Goal: Transaction & Acquisition: Register for event/course

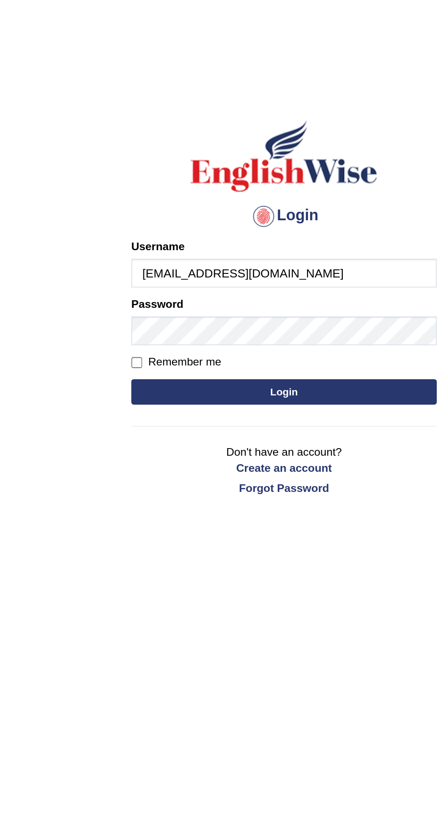
type input "[EMAIL_ADDRESS][DOMAIN_NAME]"
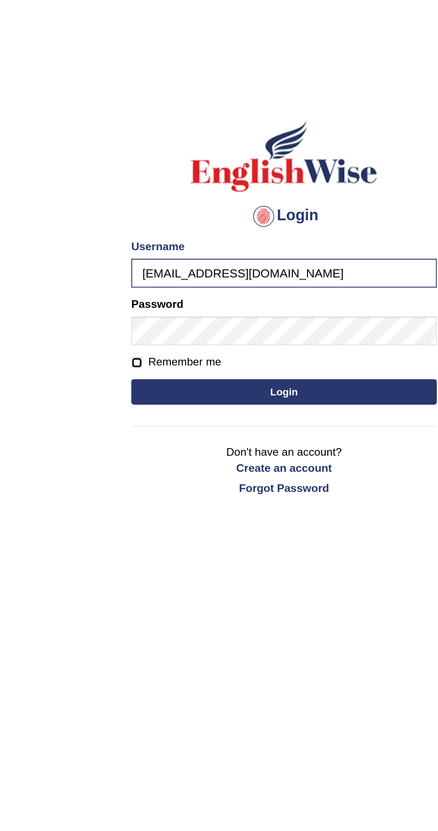
click at [144, 193] on input "Remember me" at bounding box center [141, 191] width 6 height 6
checkbox input "true"
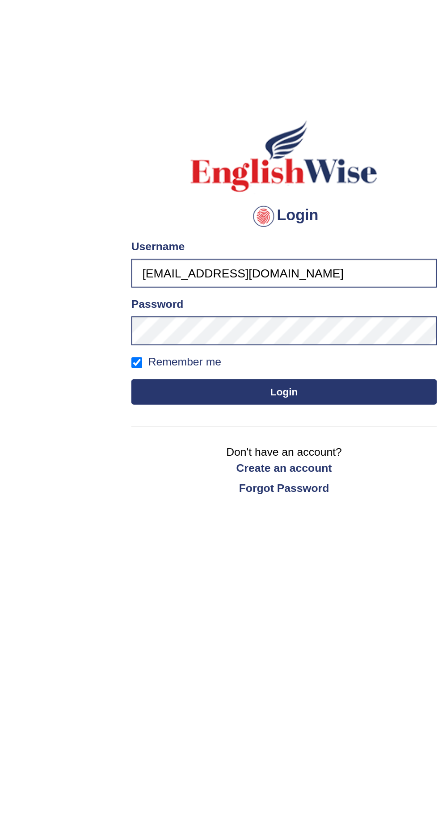
click at [253, 210] on button "Login" at bounding box center [218, 206] width 161 height 13
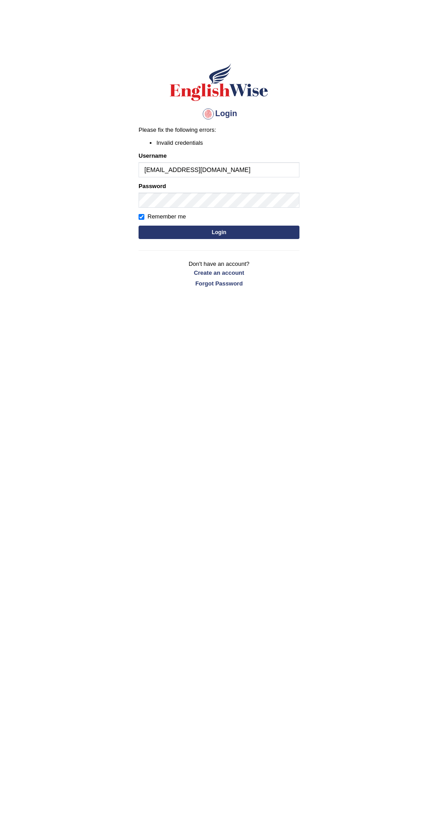
click at [269, 250] on hr at bounding box center [218, 250] width 161 height 0
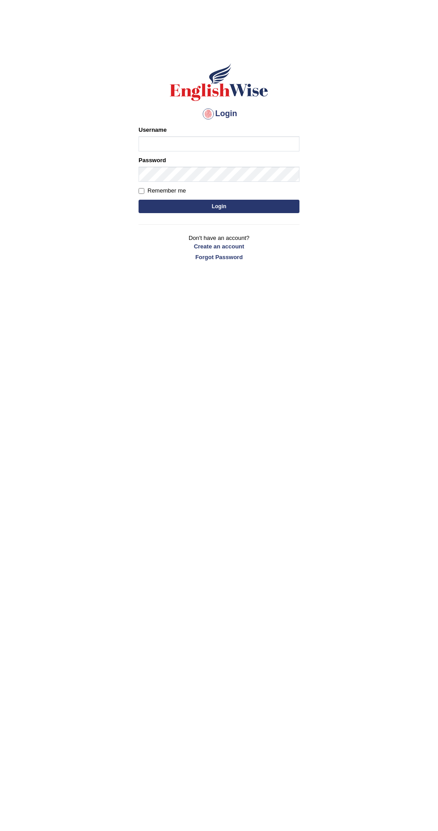
click at [264, 144] on input "Username" at bounding box center [218, 143] width 161 height 15
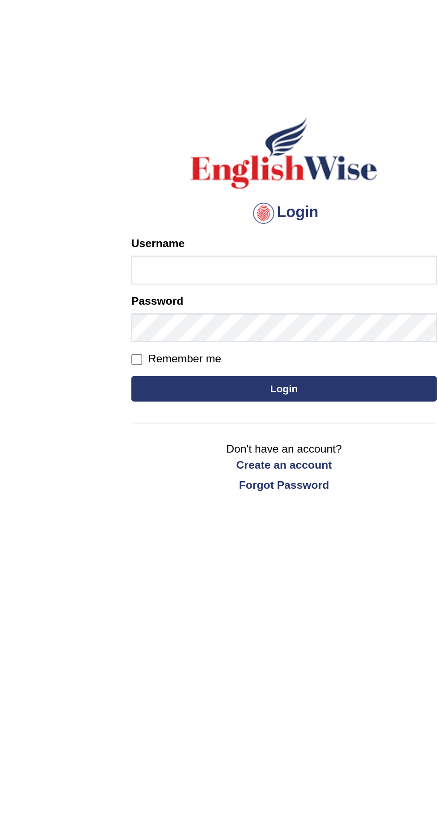
type input "[EMAIL_ADDRESS][DOMAIN_NAME]"
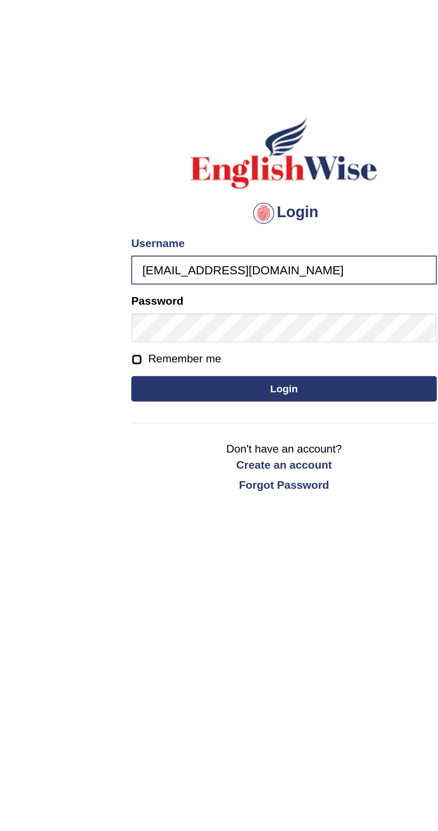
click at [139, 194] on input "Remember me" at bounding box center [141, 191] width 6 height 6
checkbox input "true"
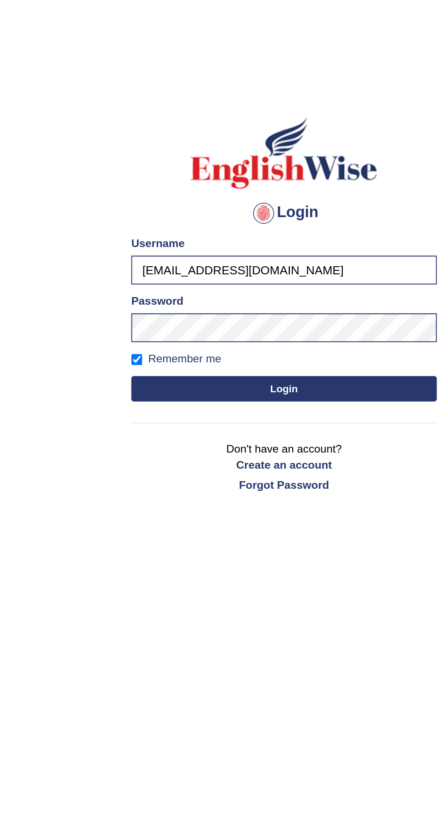
click at [232, 209] on button "Login" at bounding box center [218, 206] width 161 height 13
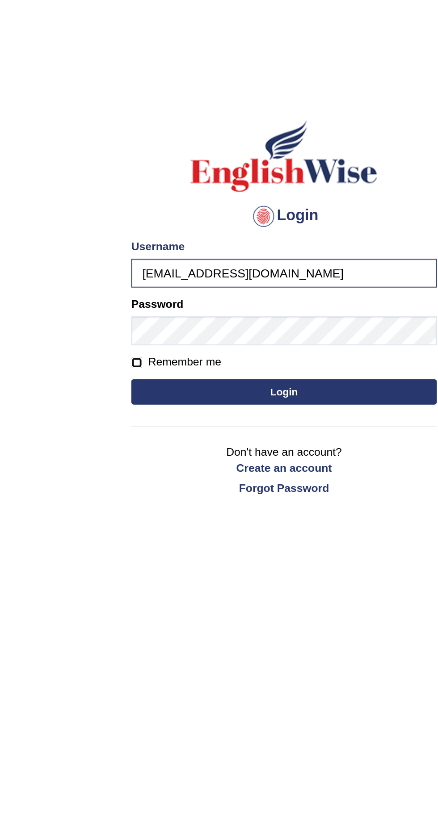
click at [144, 194] on input "Remember me" at bounding box center [141, 191] width 6 height 6
checkbox input "true"
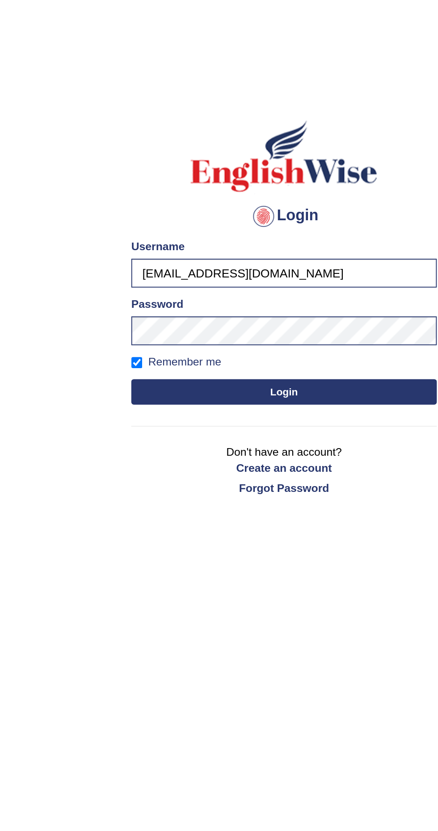
click at [235, 207] on button "Login" at bounding box center [218, 206] width 161 height 13
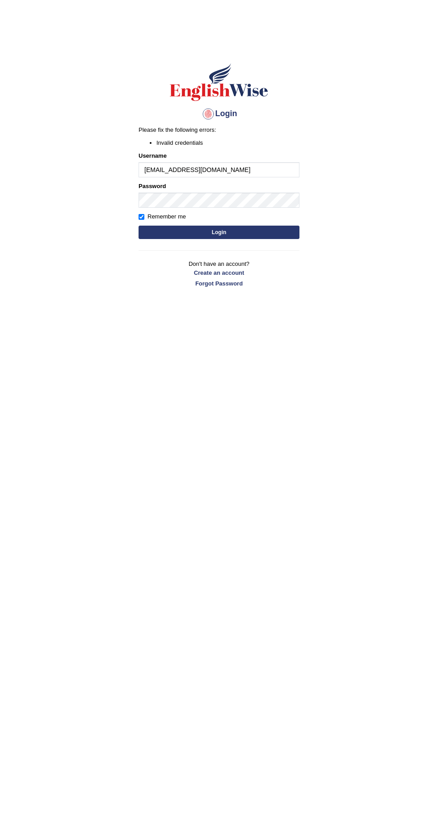
click at [277, 250] on hr at bounding box center [218, 250] width 161 height 0
click at [290, 250] on hr at bounding box center [218, 250] width 161 height 0
click at [261, 250] on hr at bounding box center [218, 250] width 161 height 0
click at [279, 217] on div "Remember me" at bounding box center [218, 216] width 161 height 9
click at [268, 172] on input "levidapz123@gmail.com" at bounding box center [218, 169] width 161 height 15
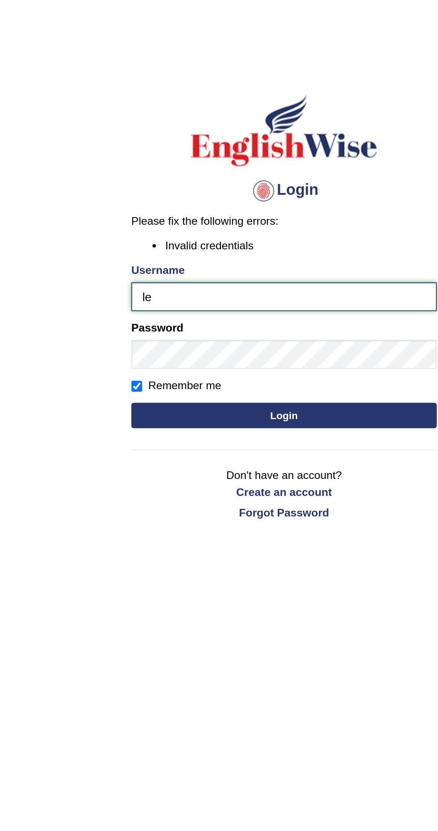
type input "l"
type input "levidapz123@gmail.com"
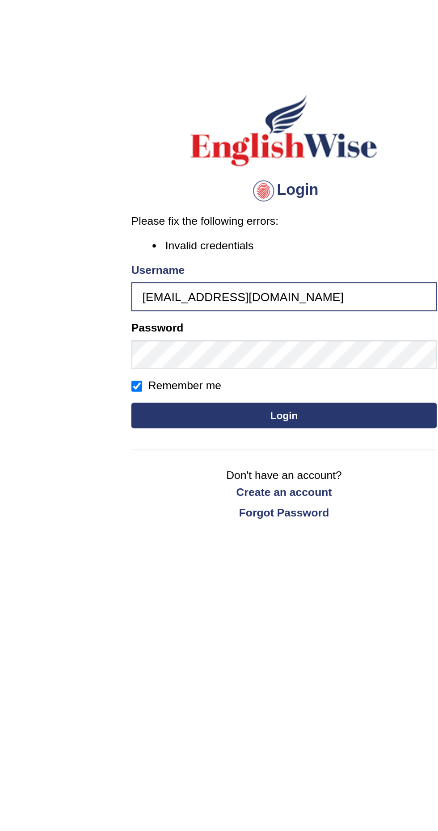
click at [257, 235] on button "Login" at bounding box center [218, 232] width 161 height 13
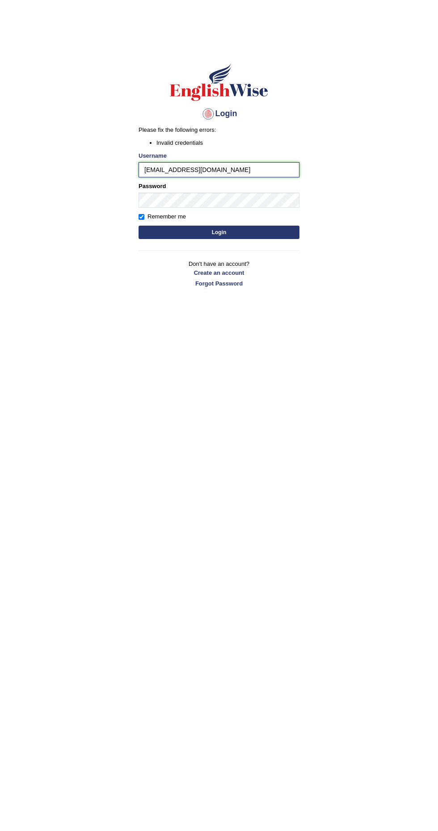
click at [254, 170] on input "[EMAIL_ADDRESS][DOMAIN_NAME]" at bounding box center [218, 169] width 161 height 15
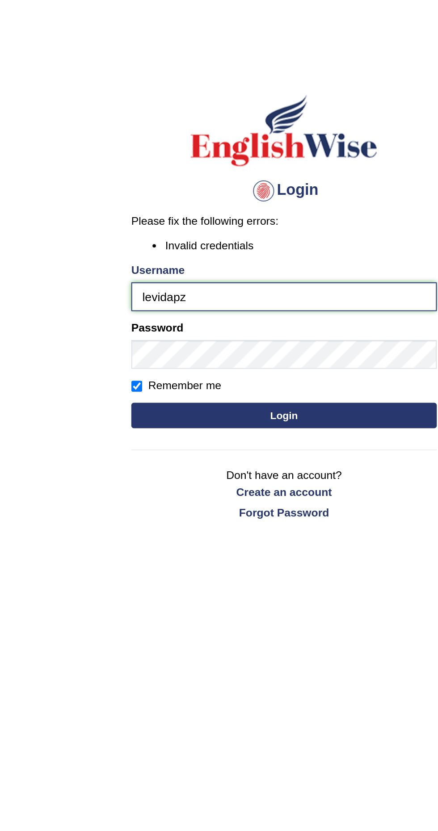
click at [239, 171] on input "levidapz" at bounding box center [218, 169] width 161 height 15
type input "levidapz_123"
click at [244, 233] on button "Login" at bounding box center [218, 232] width 161 height 13
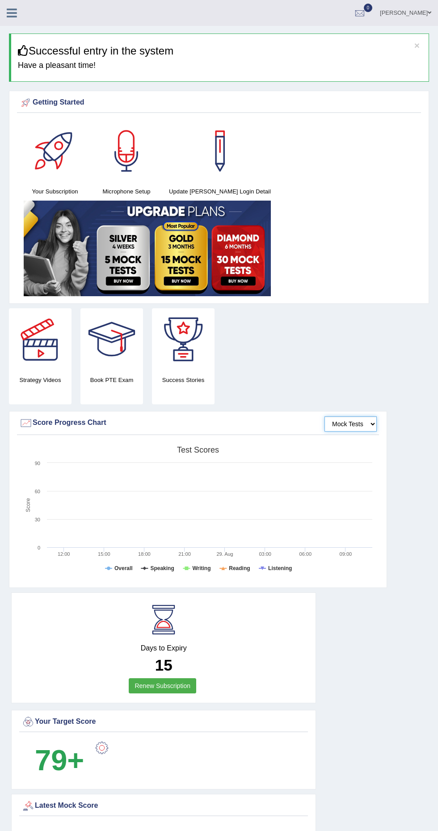
click at [358, 430] on select "Mock Tests" at bounding box center [350, 423] width 52 height 15
click at [324, 416] on select "Mock Tests" at bounding box center [350, 423] width 52 height 15
click at [27, 21] on div "Krizza Belle Toggle navigation Username: levidapz_123 Access Type: Online Subsc…" at bounding box center [219, 13] width 438 height 26
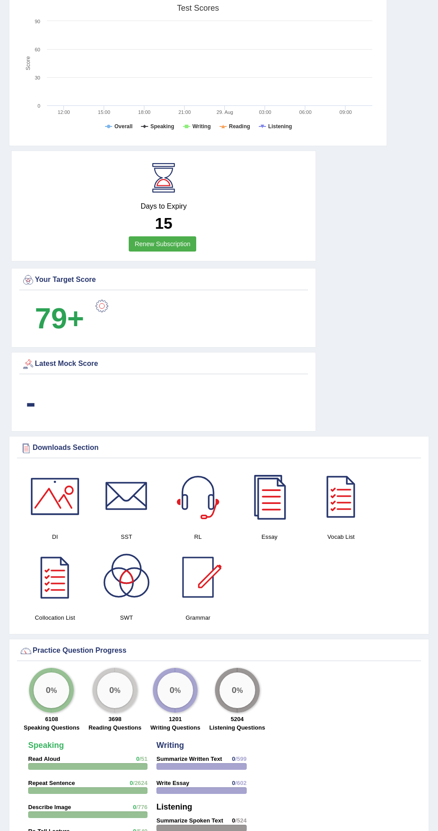
scroll to position [442, 0]
click at [49, 686] on big "0" at bounding box center [48, 689] width 5 height 10
click at [70, 780] on strong "Repeat Sentence" at bounding box center [51, 782] width 47 height 7
click at [97, 811] on div at bounding box center [87, 814] width 119 height 7
click at [146, 646] on div "Practice Question Progress" at bounding box center [218, 650] width 399 height 13
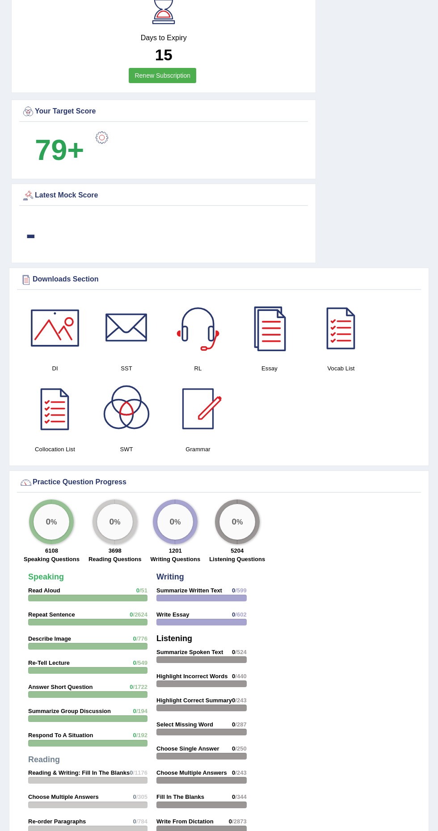
scroll to position [798, 0]
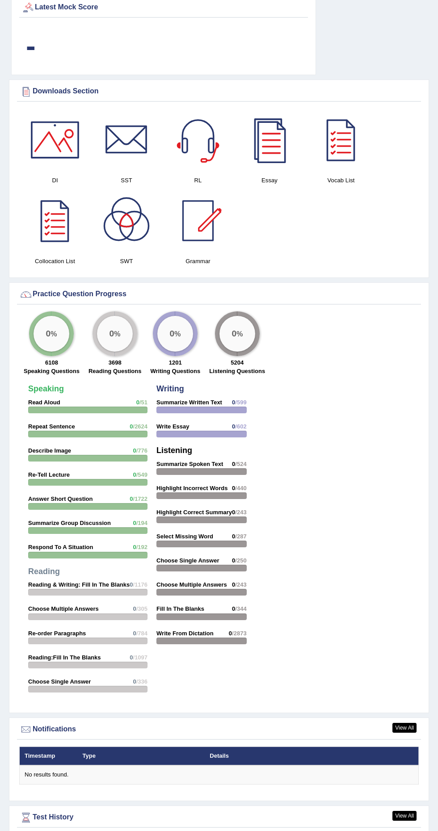
click at [55, 724] on div "Notifications" at bounding box center [218, 729] width 399 height 13
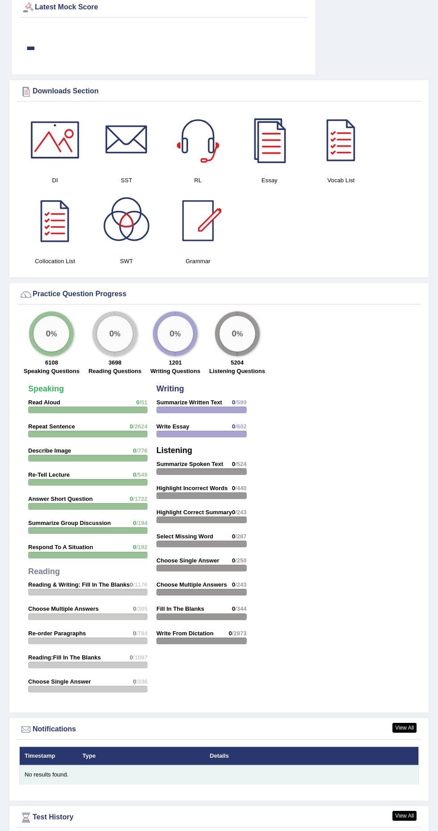
click at [76, 774] on div "No results found." at bounding box center [219, 775] width 389 height 8
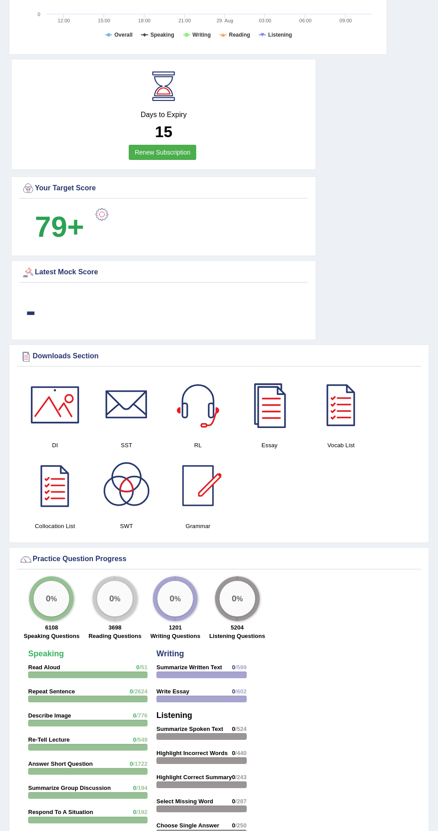
scroll to position [0, 0]
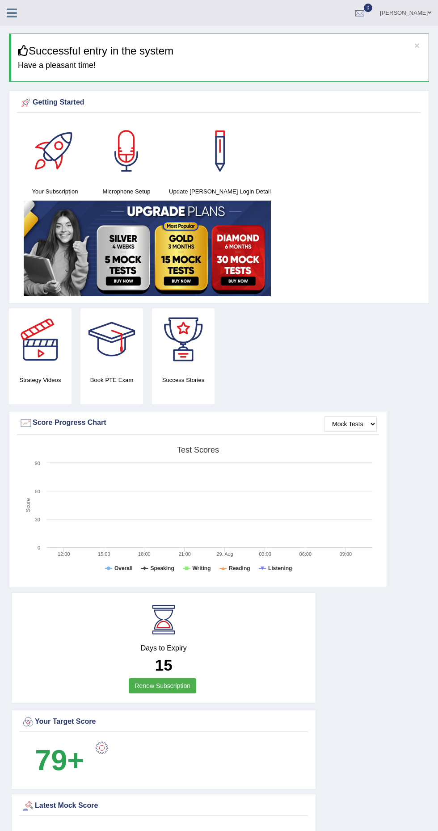
click at [12, 10] on icon at bounding box center [12, 13] width 10 height 12
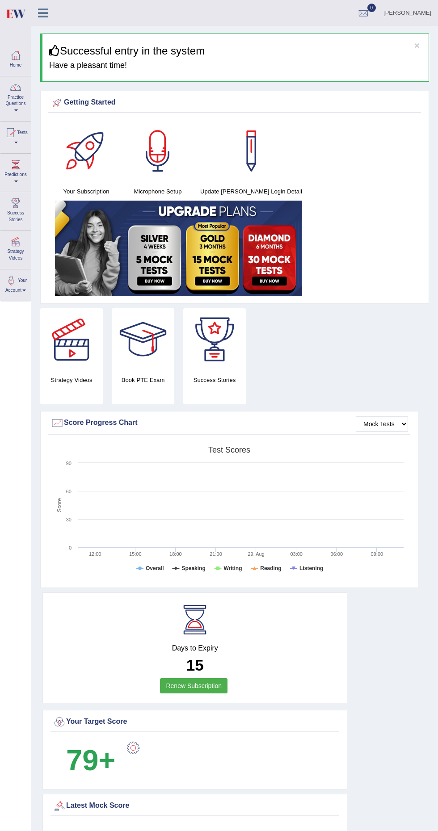
click at [15, 133] on div at bounding box center [10, 132] width 13 height 13
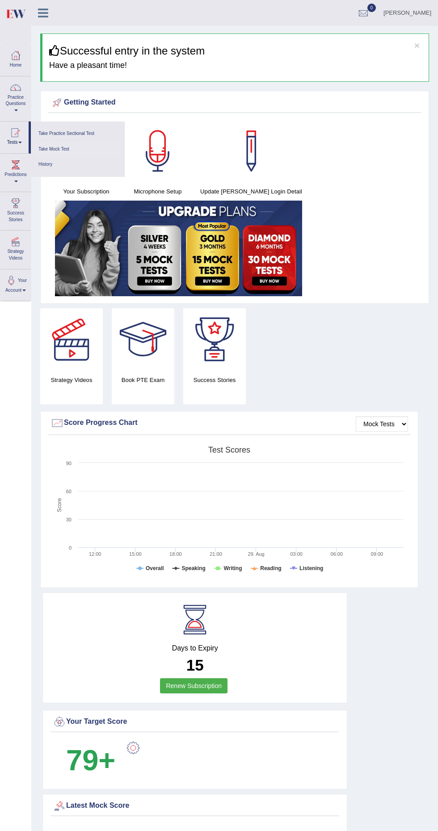
click at [71, 154] on link "Take Mock Test" at bounding box center [77, 150] width 85 height 16
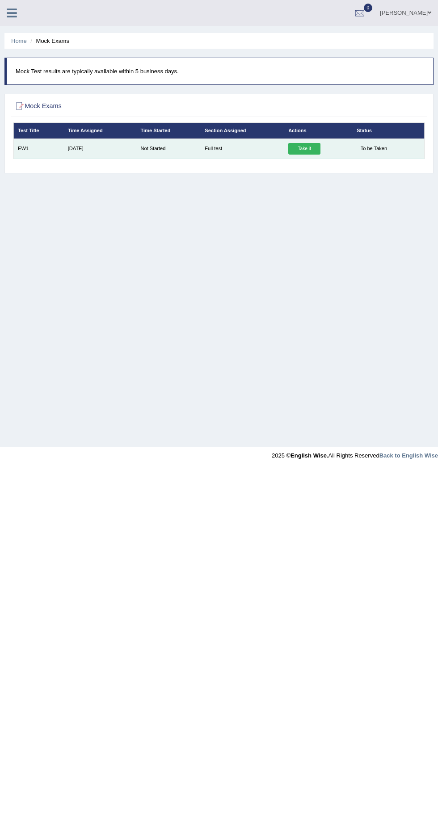
click at [294, 153] on link "Take it" at bounding box center [304, 149] width 32 height 12
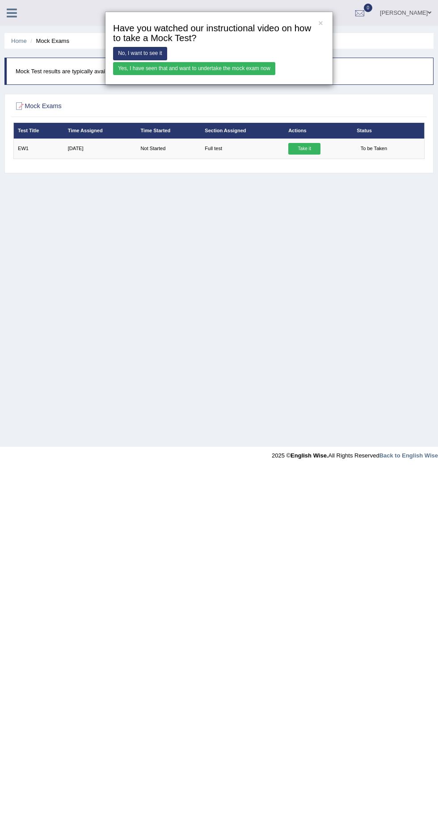
click at [237, 68] on link "Yes, I have seen that and want to undertake the mock exam now" at bounding box center [194, 68] width 162 height 13
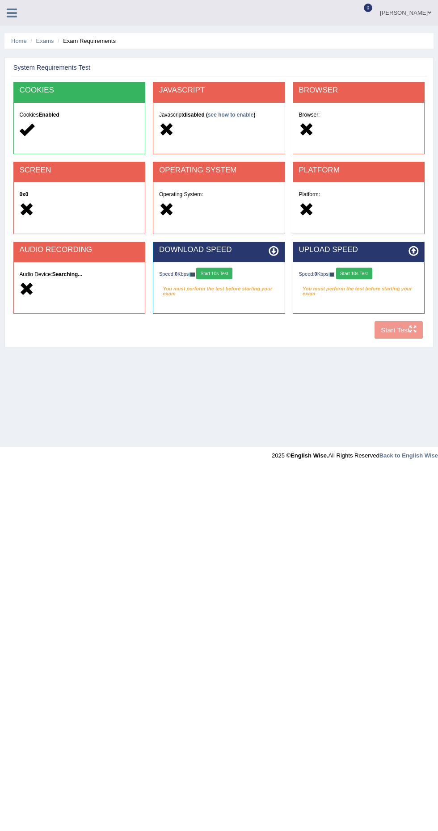
click at [95, 115] on h5 "Cookies Enabled" at bounding box center [79, 115] width 120 height 6
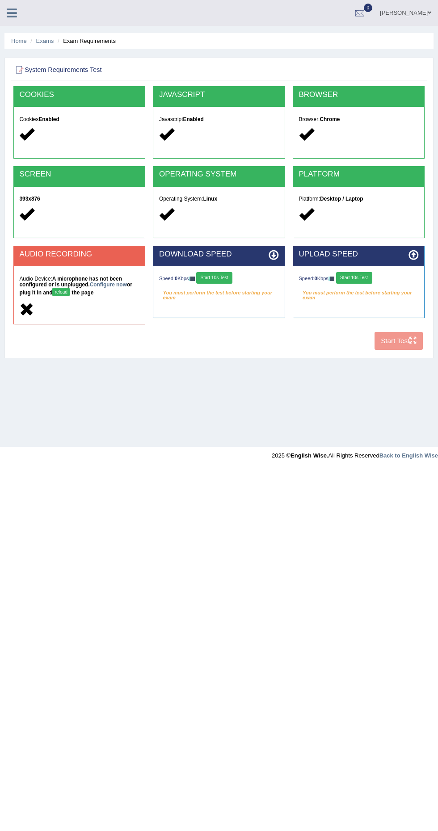
click at [102, 119] on h5 "Cookies Enabled" at bounding box center [79, 120] width 120 height 6
click at [401, 331] on div "AUDIO RECORDING Audio Device: A microphone has not been configured or is unplug…" at bounding box center [218, 289] width 419 height 86
click at [110, 306] on div at bounding box center [79, 310] width 120 height 17
click at [109, 284] on link "Configure now" at bounding box center [108, 284] width 37 height 6
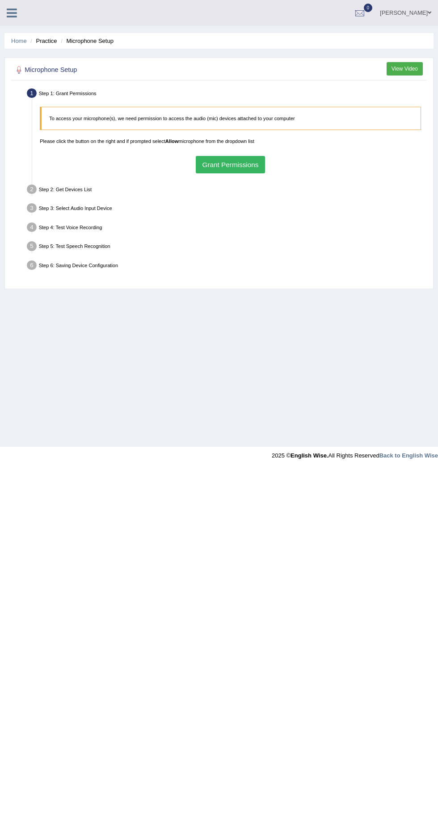
click at [234, 164] on button "Grant Permissions" at bounding box center [230, 164] width 69 height 17
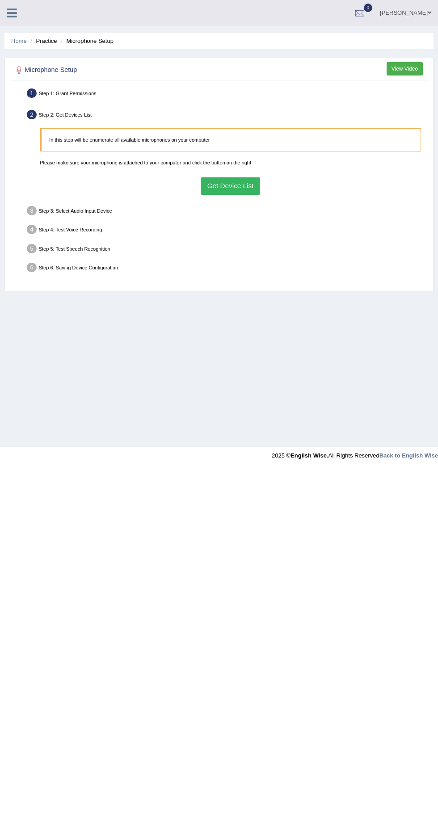
click at [243, 186] on button "Get Device List" at bounding box center [230, 185] width 59 height 17
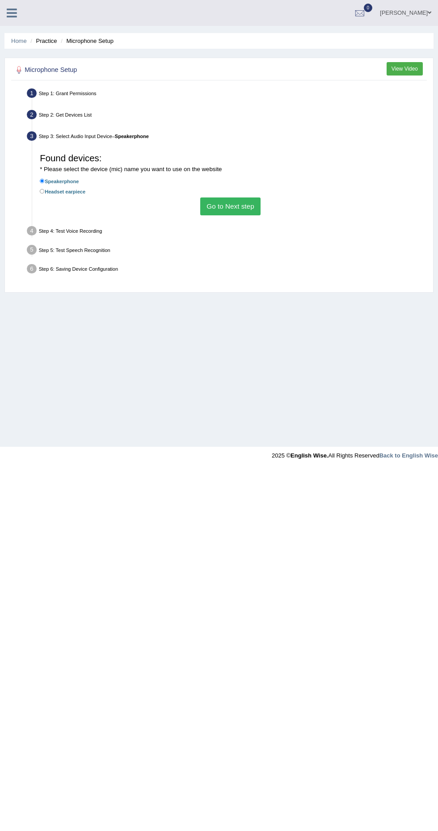
click at [245, 212] on button "Go to Next step" at bounding box center [230, 205] width 60 height 17
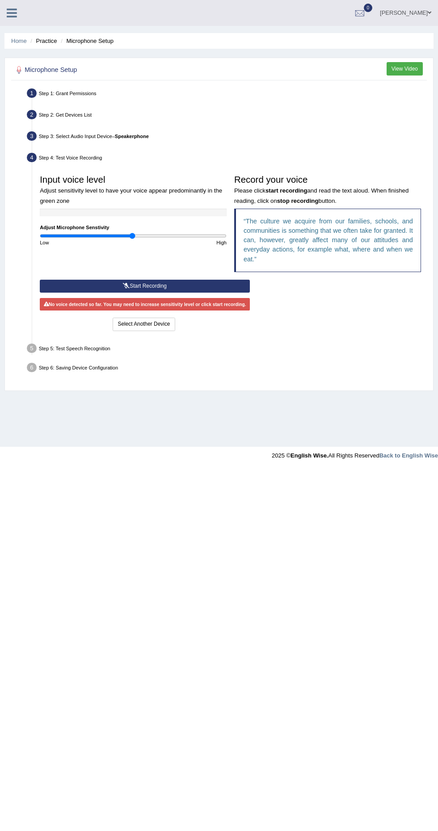
click at [192, 291] on button "Start Recording" at bounding box center [145, 286] width 210 height 13
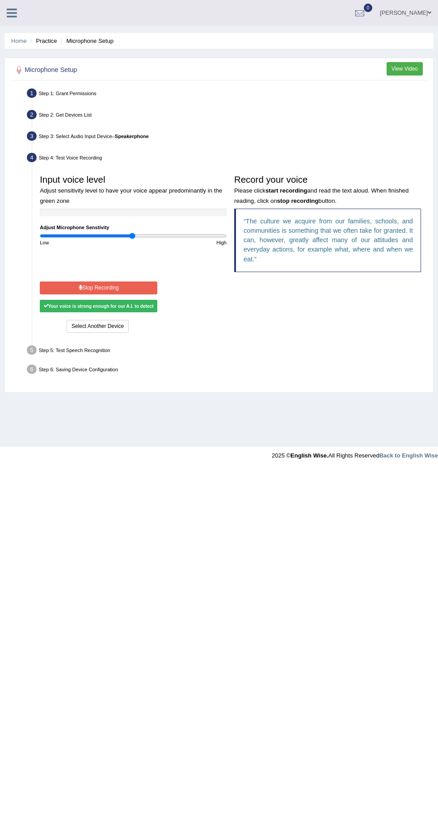
click at [155, 287] on button "Stop Recording" at bounding box center [98, 287] width 117 height 13
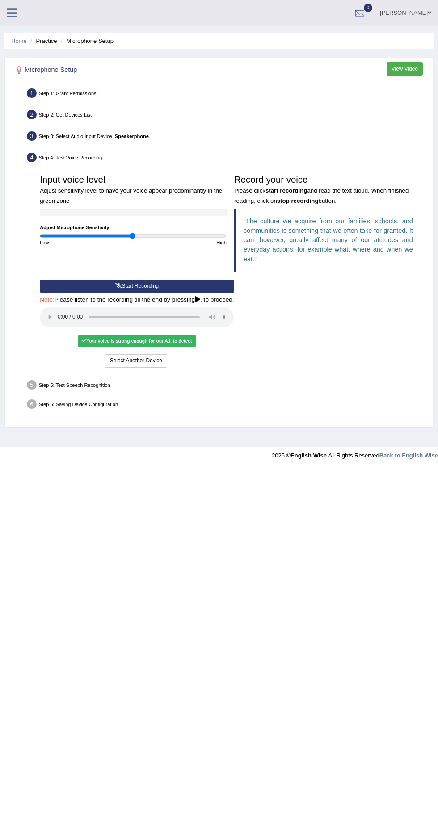
click at [187, 340] on div "Your voice is strong enough for our A.I. to detect" at bounding box center [136, 341] width 117 height 13
click at [190, 361] on button "Voice is ok. Go to Next step" at bounding box center [168, 360] width 75 height 13
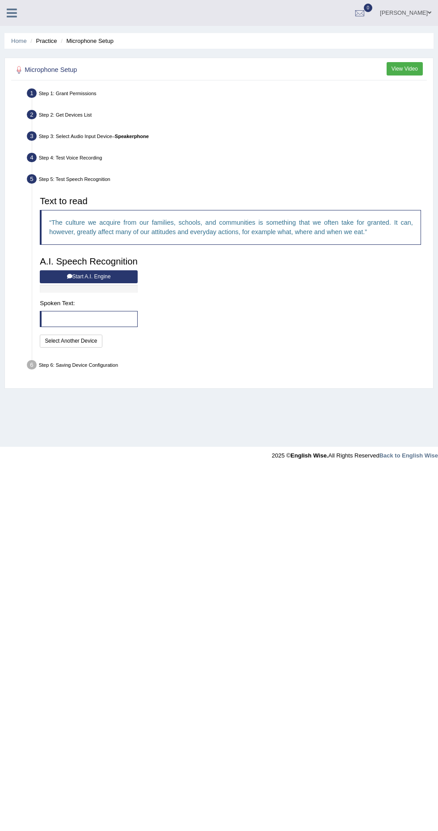
click at [122, 288] on div at bounding box center [89, 289] width 98 height 8
click at [115, 288] on div at bounding box center [89, 289] width 98 height 8
click at [71, 276] on icon at bounding box center [69, 276] width 5 height 5
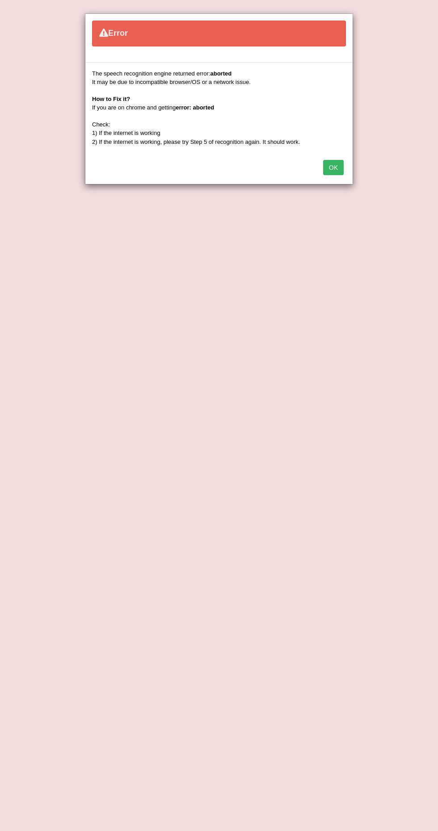
click at [332, 169] on button "OK" at bounding box center [333, 167] width 21 height 15
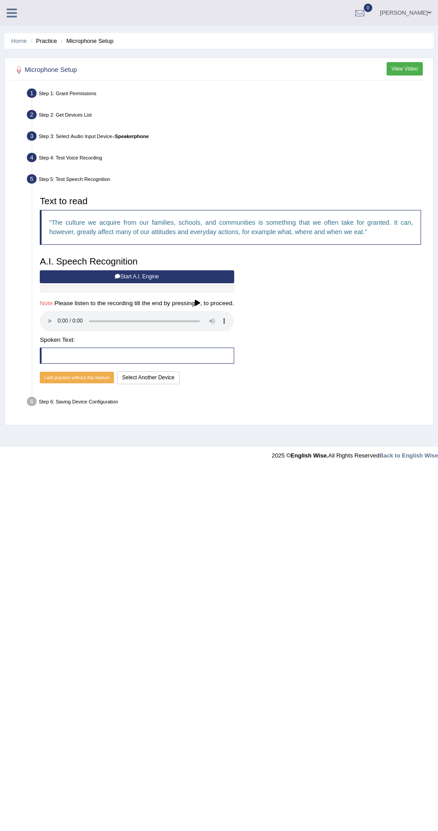
click at [206, 278] on button "Start A.I. Engine" at bounding box center [137, 276] width 194 height 13
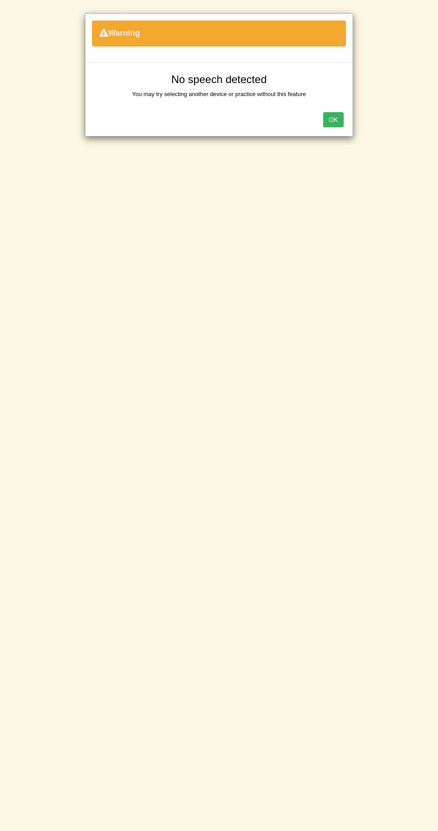
click at [333, 119] on button "OK" at bounding box center [333, 119] width 21 height 15
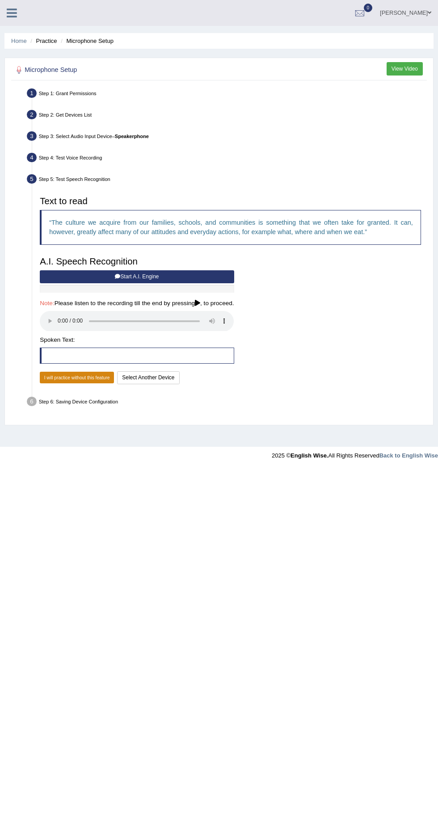
click at [89, 382] on button "I will practice without this feature" at bounding box center [77, 378] width 74 height 12
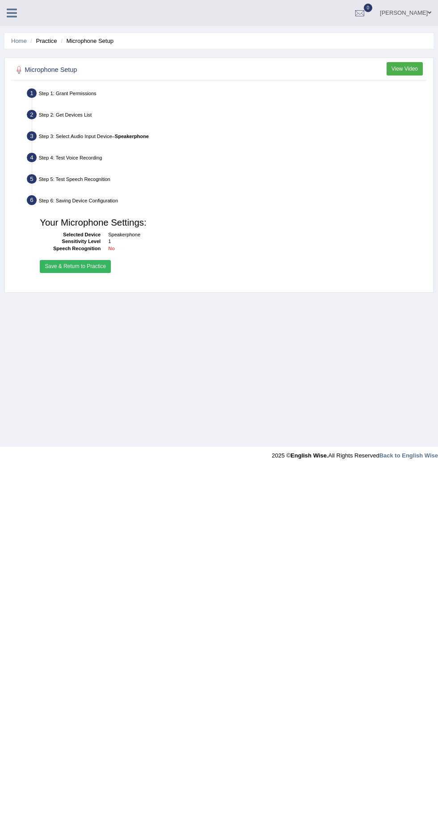
click at [99, 268] on button "Save & Return to Practice" at bounding box center [75, 266] width 71 height 13
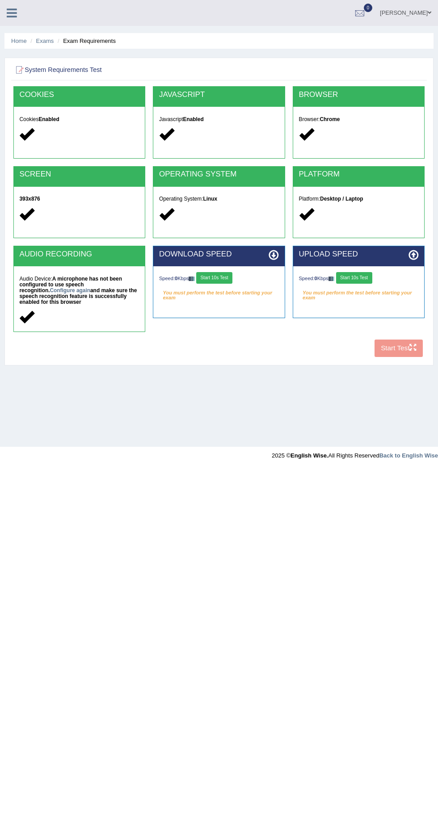
click at [392, 357] on div "COOKIES Cookies Enabled JAVASCRIPT Javascript Enabled BROWSER Browser: Chrome S…" at bounding box center [218, 223] width 415 height 275
click at [400, 337] on div "AUDIO RECORDING Audio Device: A microphone has not been configured to use speec…" at bounding box center [218, 292] width 419 height 93
click at [254, 296] on em "You must perform the test before starting your exam" at bounding box center [219, 293] width 120 height 12
click at [221, 281] on button "Start 10s Test" at bounding box center [214, 278] width 36 height 12
click at [359, 281] on button "Start 10s Test" at bounding box center [354, 278] width 36 height 12
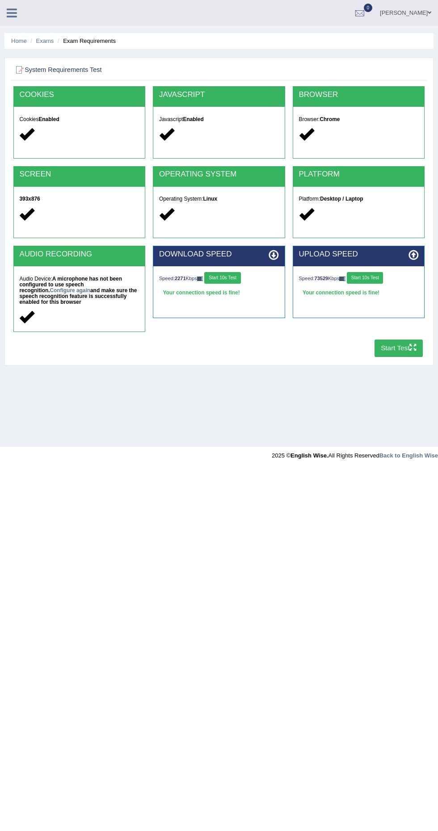
click at [377, 352] on button "Start Test" at bounding box center [398, 348] width 49 height 17
